Goal: Information Seeking & Learning: Get advice/opinions

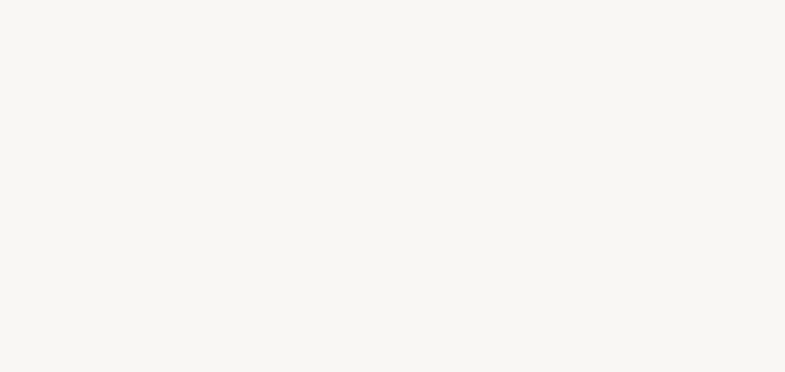
select select "US"
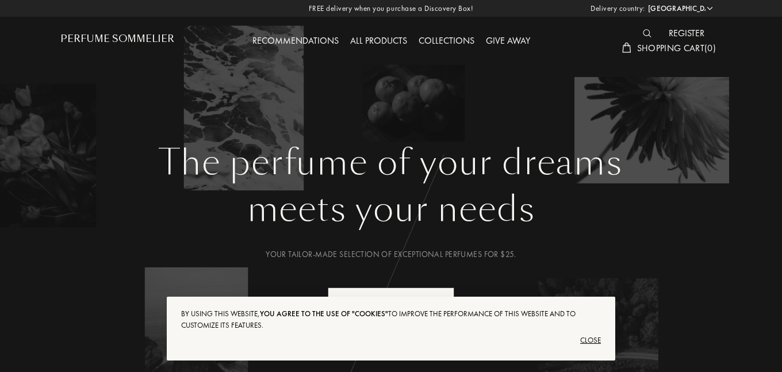
click at [593, 337] on font "Close" at bounding box center [590, 340] width 21 height 10
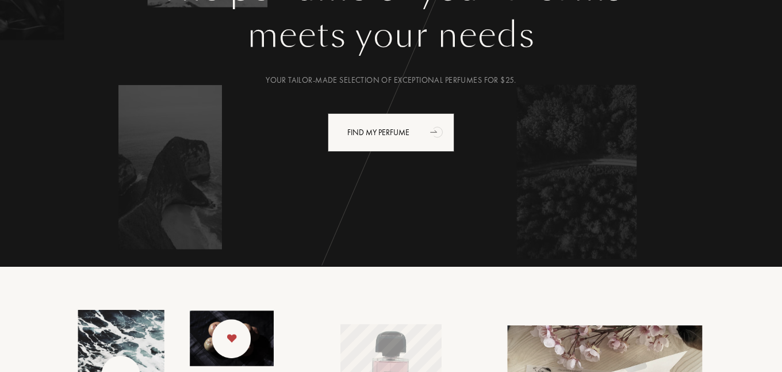
scroll to position [178, 0]
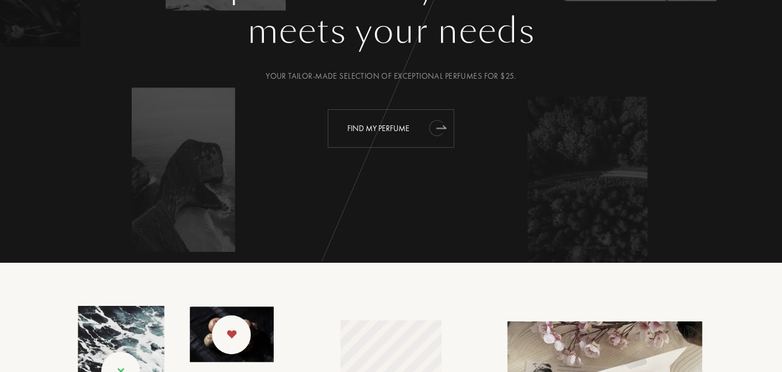
click at [374, 127] on font "Find my perfume" at bounding box center [378, 128] width 62 height 10
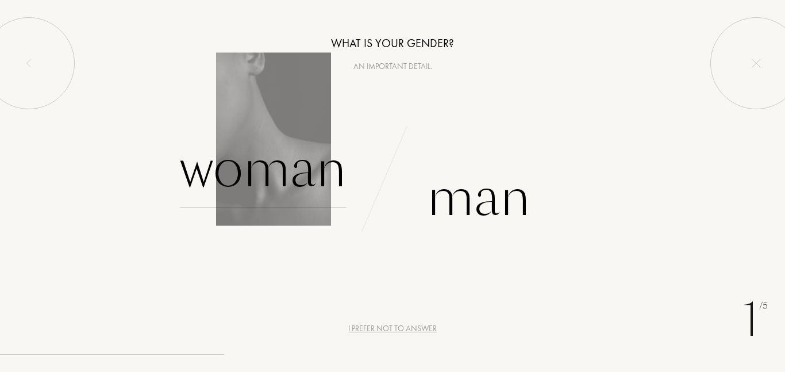
click at [247, 171] on font "Woman" at bounding box center [263, 168] width 167 height 72
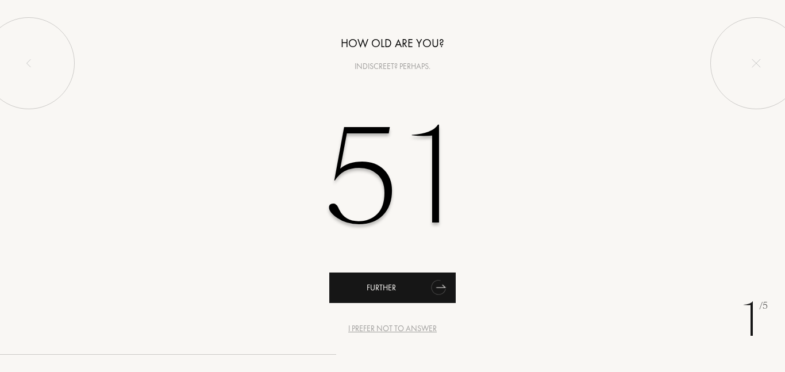
type input "51"
click at [406, 289] on div "Further" at bounding box center [392, 287] width 126 height 30
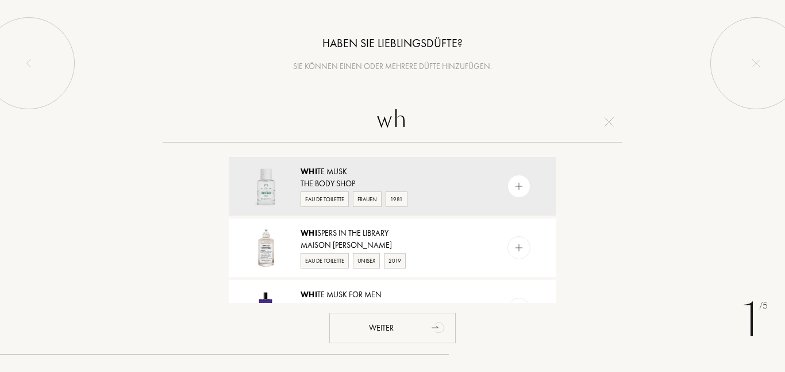
type input "w"
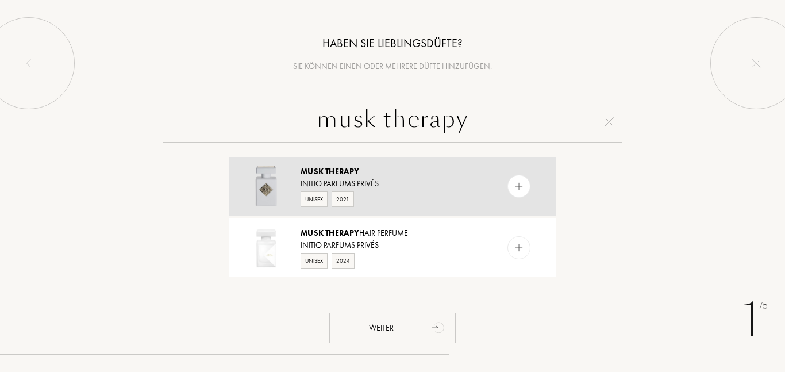
type input "musk therapy"
click at [270, 187] on img at bounding box center [266, 186] width 40 height 40
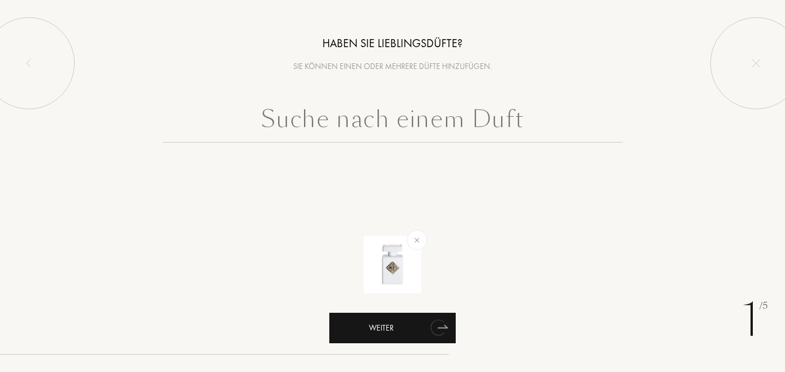
click at [386, 330] on div "Weiter" at bounding box center [392, 328] width 126 height 30
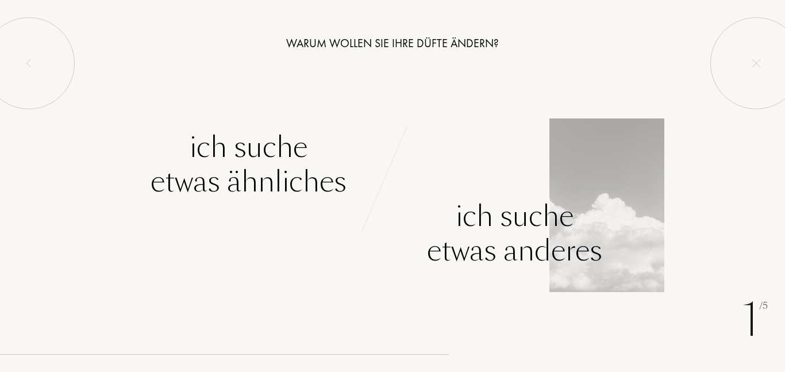
click at [476, 226] on div "Ich suche etwas anderes" at bounding box center [514, 233] width 175 height 69
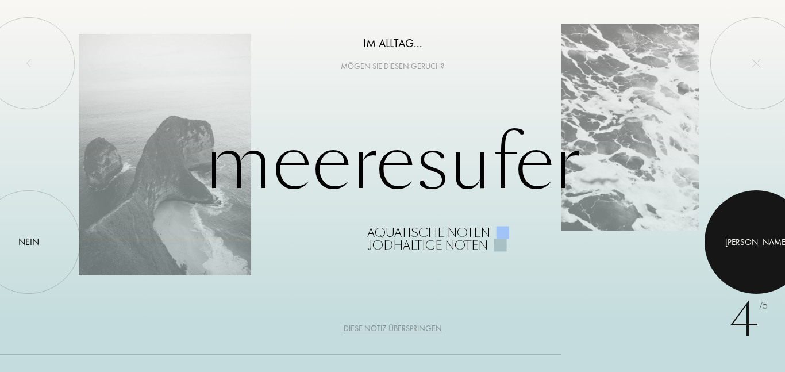
click at [754, 243] on div "[PERSON_NAME]" at bounding box center [756, 241] width 63 height 13
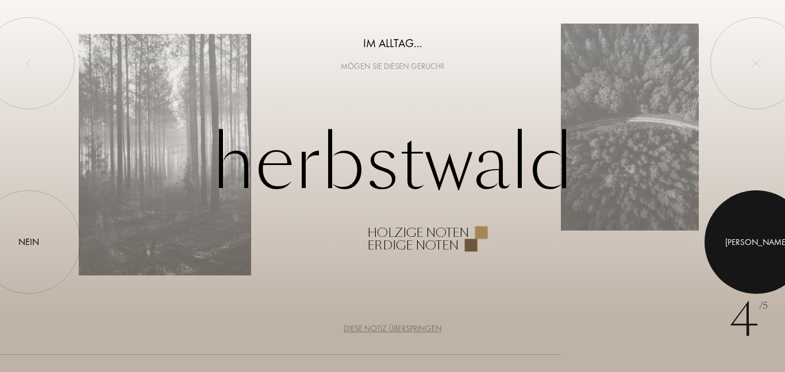
click at [754, 243] on div "[PERSON_NAME]" at bounding box center [756, 241] width 63 height 13
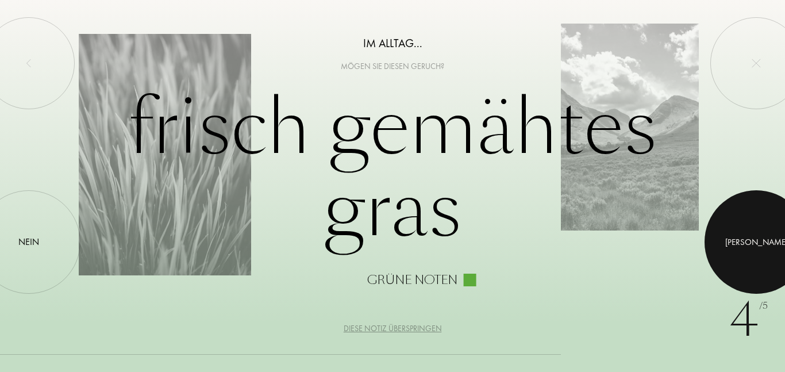
click at [754, 243] on div "[PERSON_NAME]" at bounding box center [756, 241] width 63 height 13
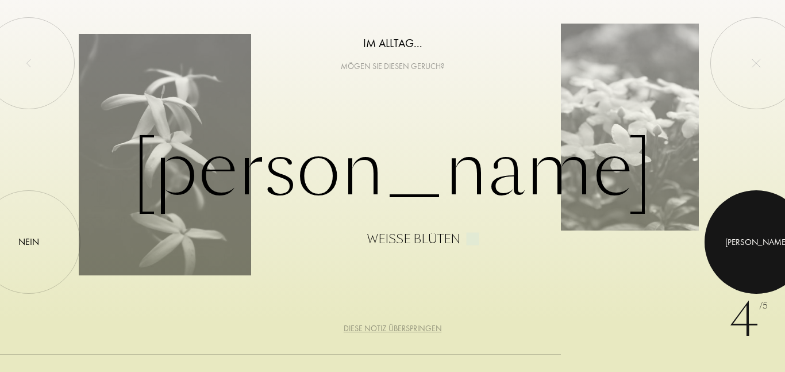
click at [754, 243] on div "[PERSON_NAME]" at bounding box center [756, 241] width 63 height 13
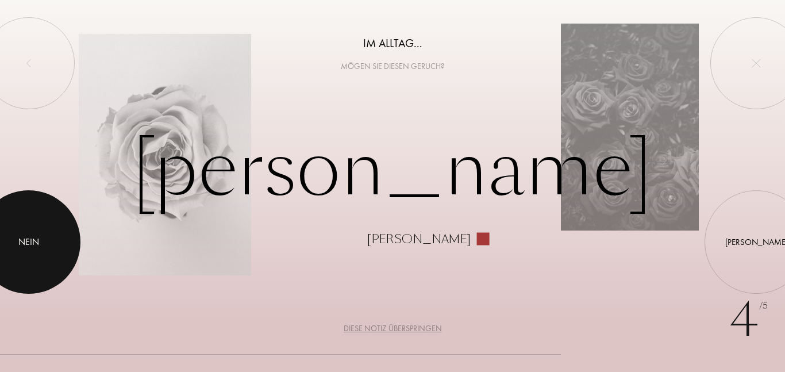
click at [27, 239] on div "Nein" at bounding box center [28, 242] width 21 height 14
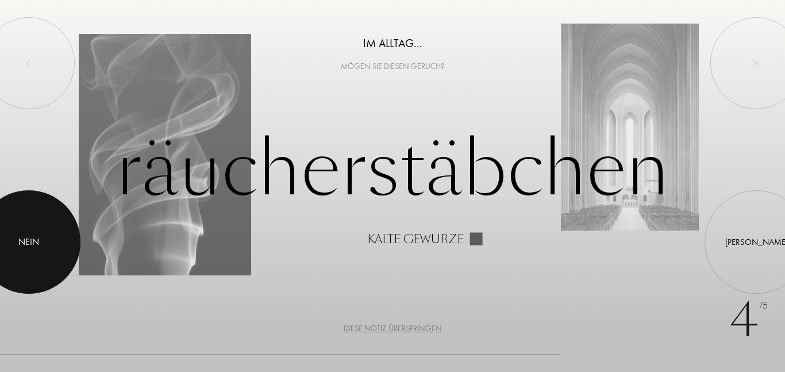
click at [24, 260] on div at bounding box center [28, 241] width 103 height 103
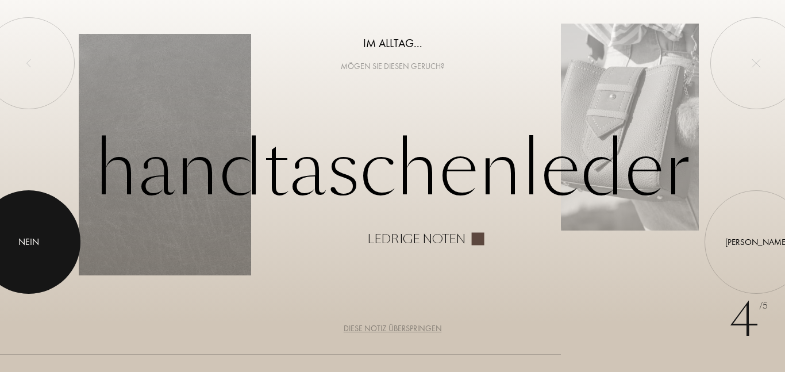
click at [41, 236] on div at bounding box center [28, 241] width 103 height 103
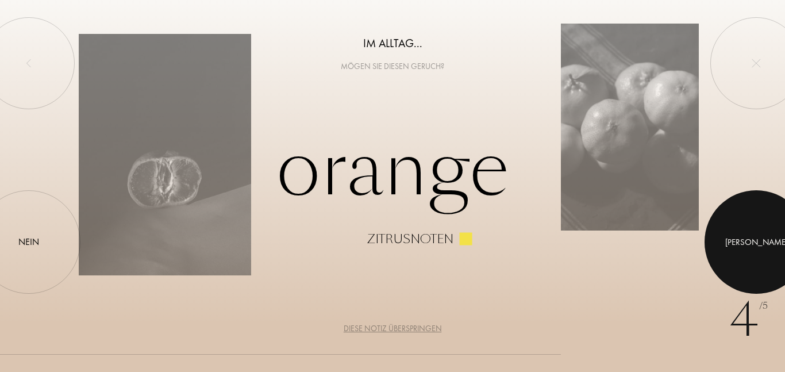
click at [758, 230] on div at bounding box center [756, 241] width 103 height 103
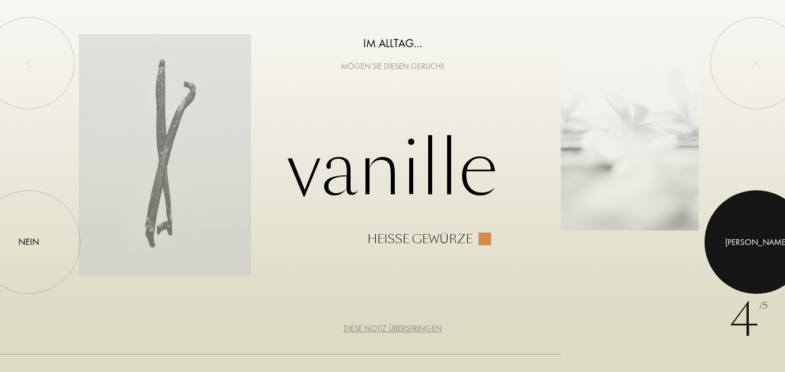
click at [758, 230] on div at bounding box center [756, 241] width 103 height 103
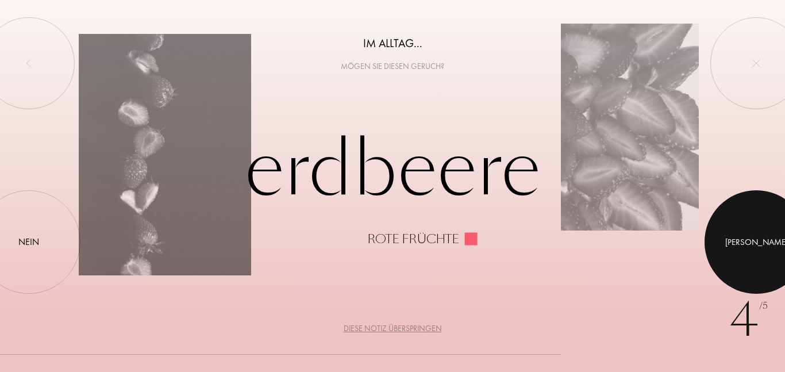
click at [756, 246] on div "[PERSON_NAME]" at bounding box center [756, 241] width 63 height 13
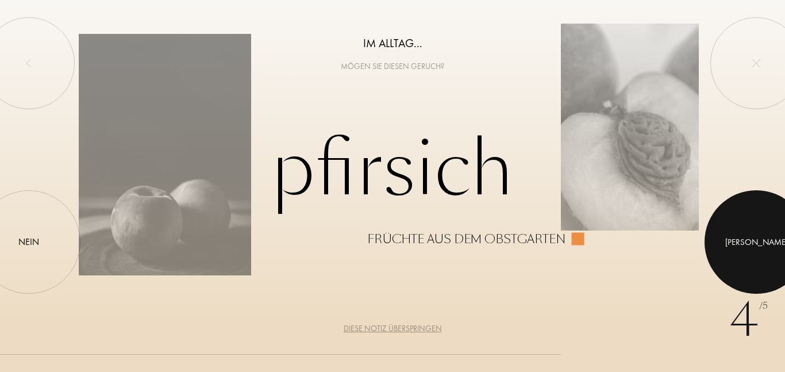
click at [756, 246] on div "[PERSON_NAME]" at bounding box center [756, 241] width 63 height 13
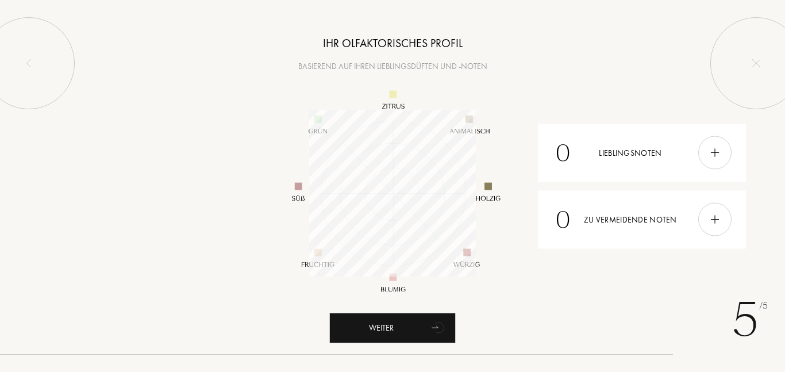
scroll to position [167, 167]
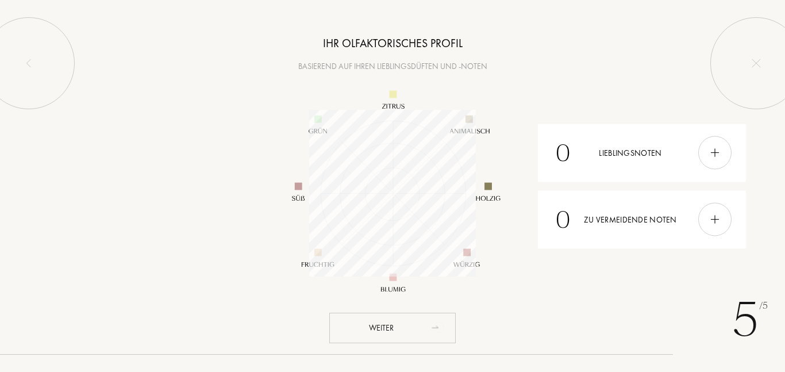
click at [441, 325] on icon "animation" at bounding box center [439, 328] width 9 height 10
